Goal: Browse casually

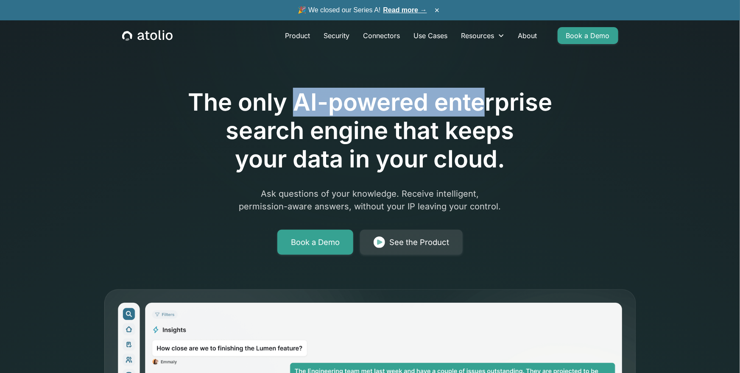
drag, startPoint x: 297, startPoint y: 102, endPoint x: 490, endPoint y: 101, distance: 192.9
click at [490, 101] on h1 "The only AI-powered enterprise search engine that keeps your data in your cloud." at bounding box center [370, 131] width 434 height 86
click at [383, 153] on h1 "The only AI-powered enterprise search engine that keeps your data in your cloud." at bounding box center [370, 131] width 434 height 86
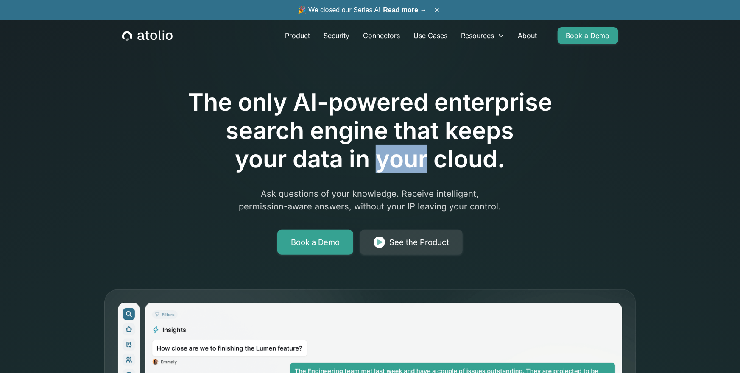
click at [383, 153] on h1 "The only AI-powered enterprise search engine that keeps your data in your cloud." at bounding box center [370, 131] width 434 height 86
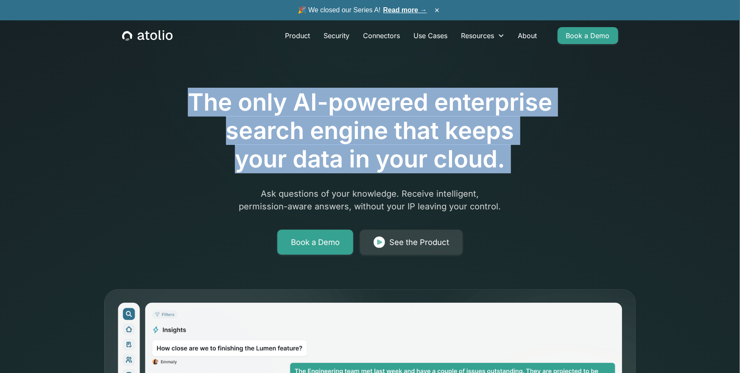
click at [469, 152] on h1 "The only AI-powered enterprise search engine that keeps your data in your cloud." at bounding box center [370, 131] width 434 height 86
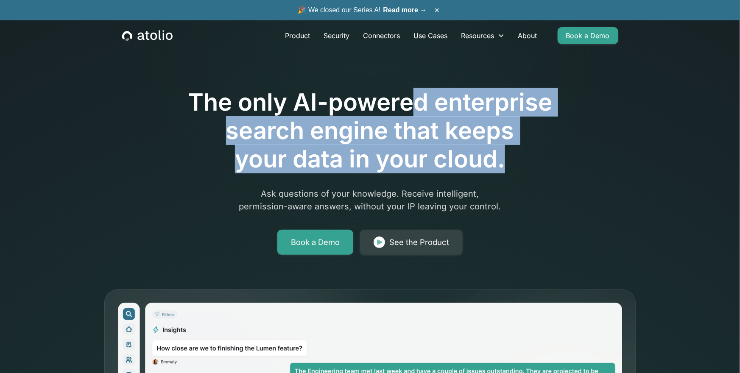
drag, startPoint x: 506, startPoint y: 156, endPoint x: 407, endPoint y: 100, distance: 113.7
click at [407, 100] on h1 "The only AI-powered enterprise search engine that keeps your data in your cloud." at bounding box center [370, 131] width 434 height 86
click at [457, 97] on h1 "The only AI-powered enterprise search engine that keeps your data in your cloud." at bounding box center [370, 131] width 434 height 86
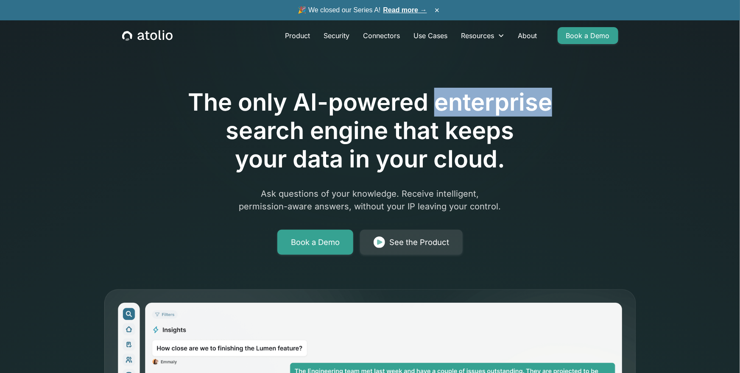
click at [457, 97] on h1 "The only AI-powered enterprise search engine that keeps your data in your cloud." at bounding box center [370, 131] width 434 height 86
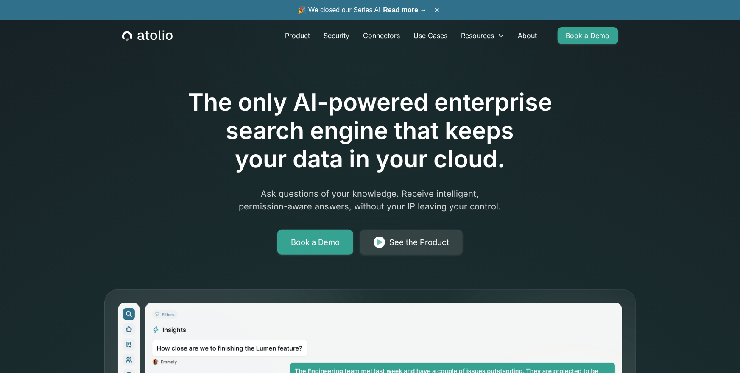
click at [303, 135] on h1 "The only AI-powered enterprise search engine that keeps your data in your cloud." at bounding box center [370, 131] width 434 height 86
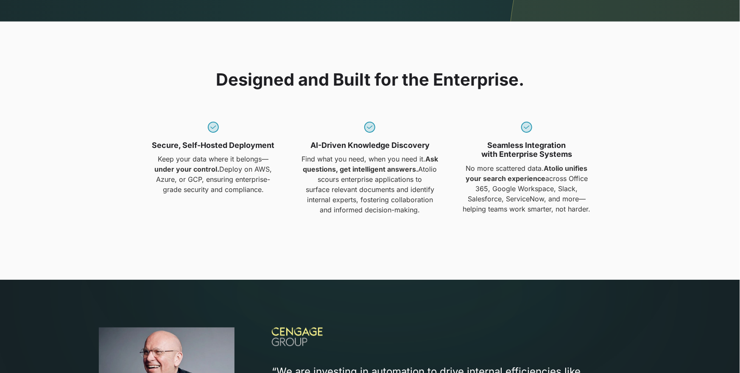
scroll to position [703, 0]
